Goal: Use online tool/utility: Utilize a website feature to perform a specific function

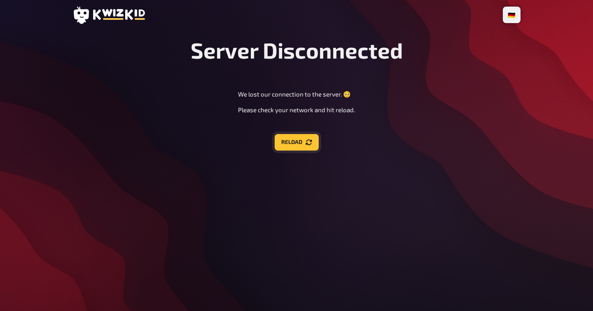
click at [292, 139] on button "Reload" at bounding box center [297, 142] width 44 height 16
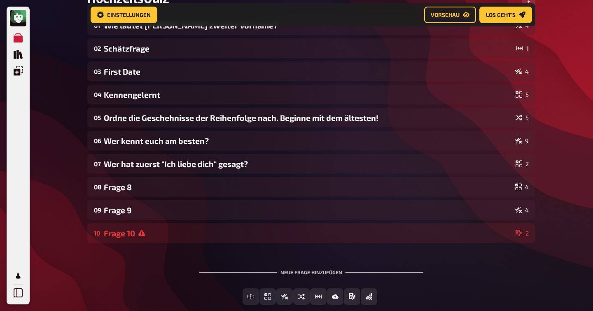
scroll to position [99, 0]
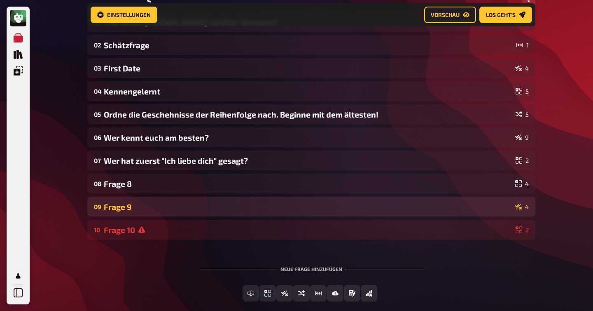
click at [143, 206] on div "Frage 9" at bounding box center [308, 206] width 408 height 9
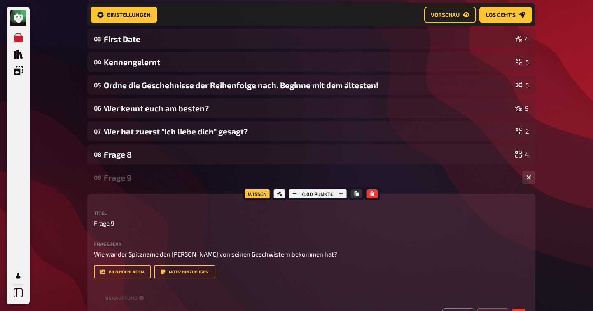
scroll to position [127, 0]
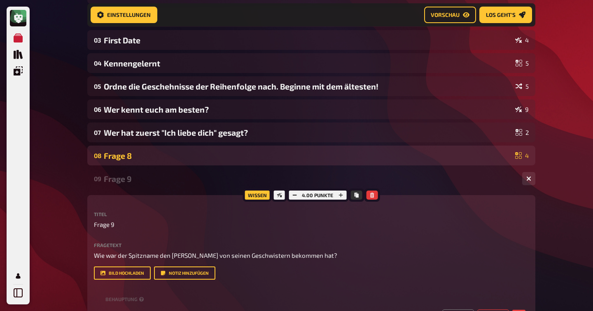
click at [129, 152] on div "Frage 8" at bounding box center [308, 155] width 408 height 9
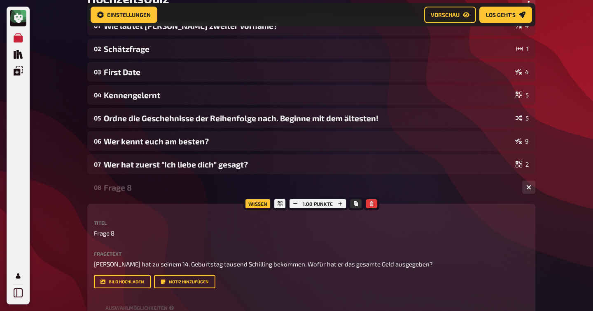
scroll to position [91, 0]
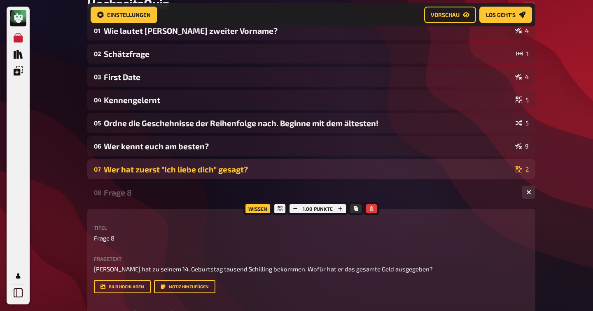
click at [164, 171] on div "Wer hat zuerst "Ich liebe dich" gesagt?" at bounding box center [308, 168] width 409 height 9
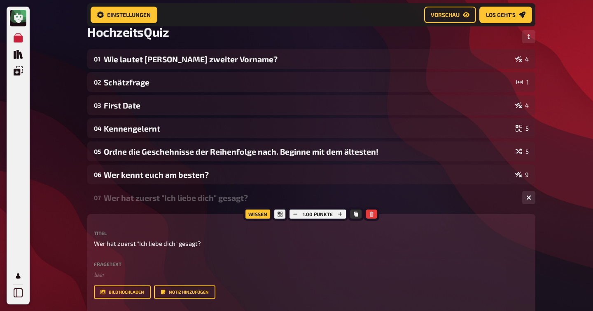
scroll to position [56, 0]
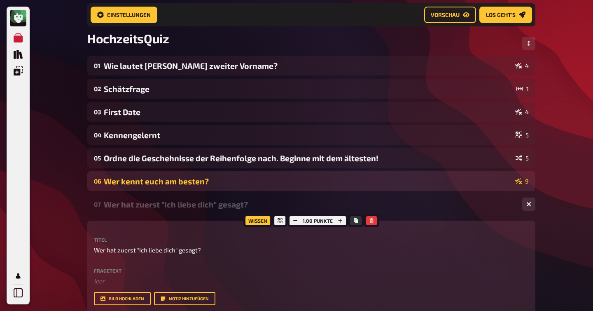
click at [135, 181] on div "Wer kennt euch am besten?" at bounding box center [308, 180] width 408 height 9
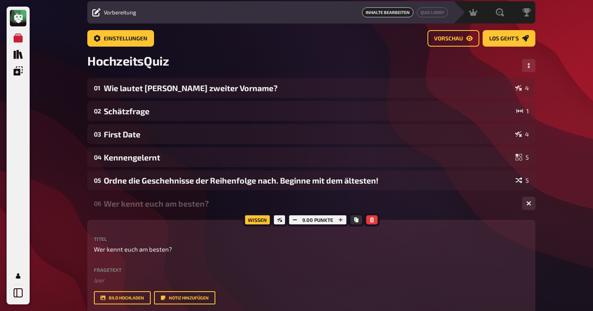
scroll to position [0, 0]
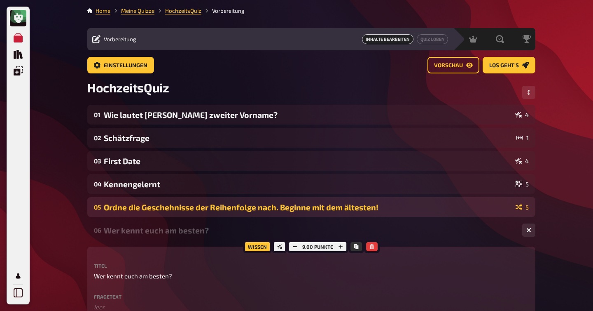
click at [130, 207] on div "Ordne die Geschehnisse der Reihenfolge nach. Beginne mit dem ältesten!" at bounding box center [308, 206] width 409 height 9
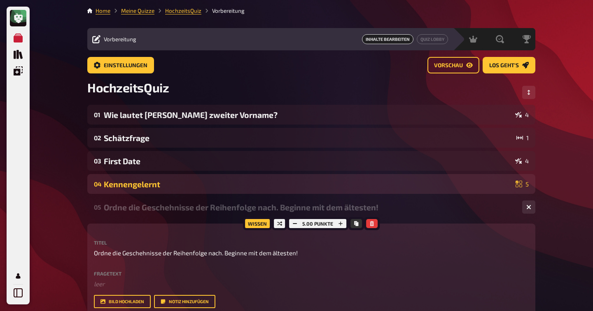
click at [113, 184] on div "Kennengelernt" at bounding box center [308, 183] width 409 height 9
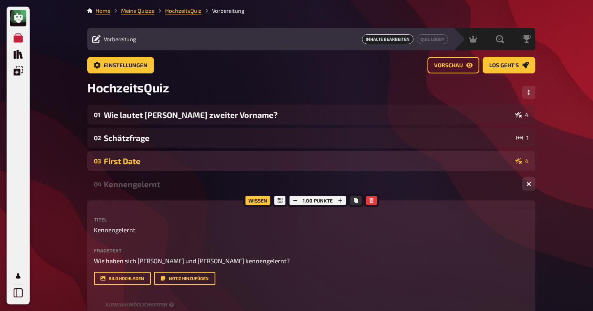
click at [139, 160] on div "First Date" at bounding box center [308, 160] width 408 height 9
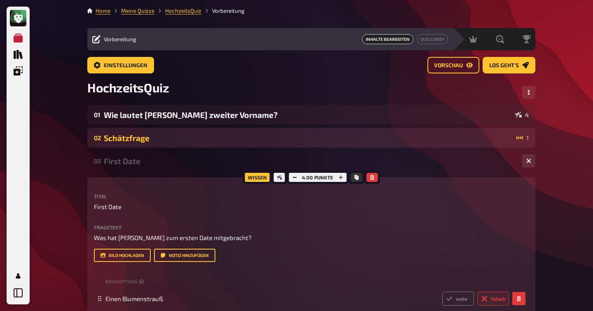
click at [119, 136] on div "Schätzfrage" at bounding box center [308, 137] width 409 height 9
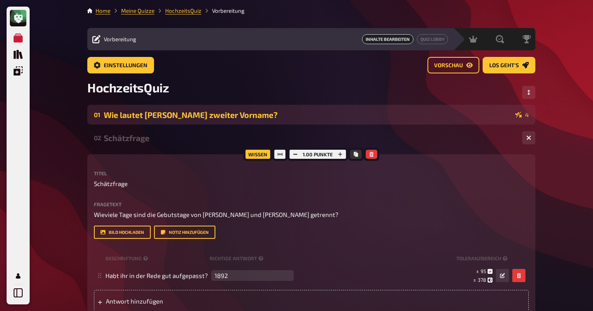
click at [154, 111] on div "Wie lautet [PERSON_NAME] zweiter Vorname?" at bounding box center [308, 114] width 408 height 9
